Goal: Information Seeking & Learning: Find specific page/section

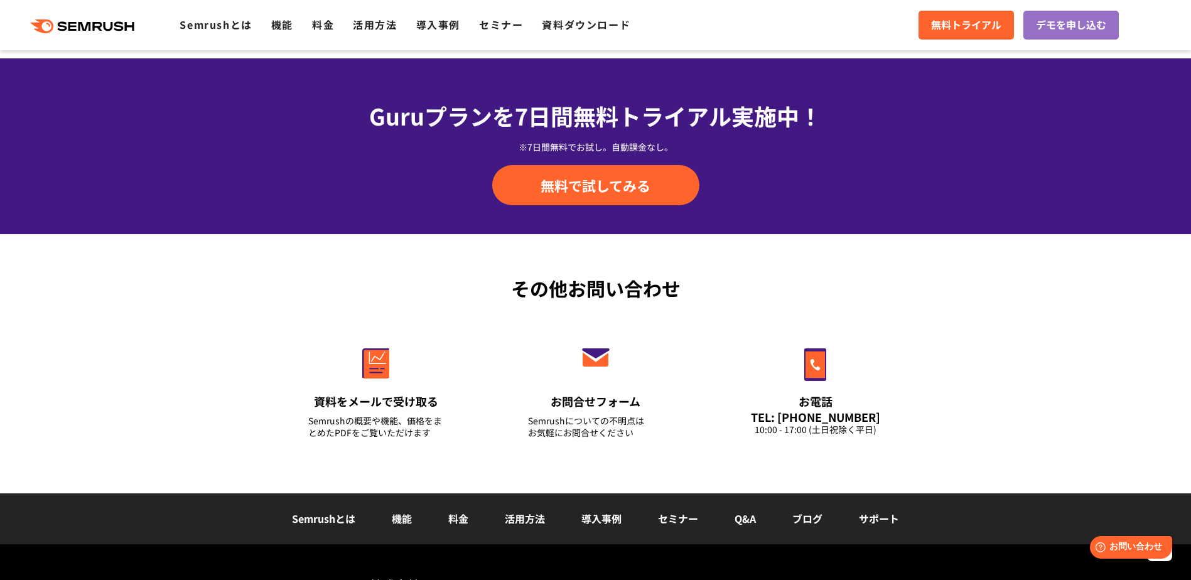
scroll to position [4384, 0]
